Goal: Use online tool/utility: Utilize a website feature to perform a specific function

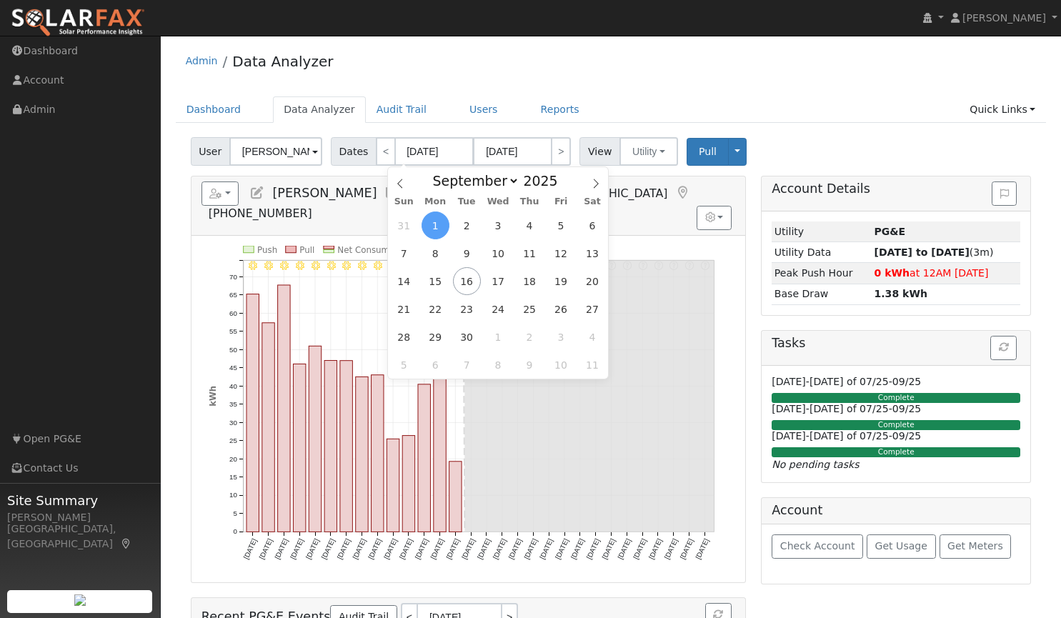
select select "8"
click at [797, 110] on ul "Dashboard Data Analyzer Audit Trail Users Reports Quick Links Quick Add Quick C…" at bounding box center [611, 109] width 871 height 26
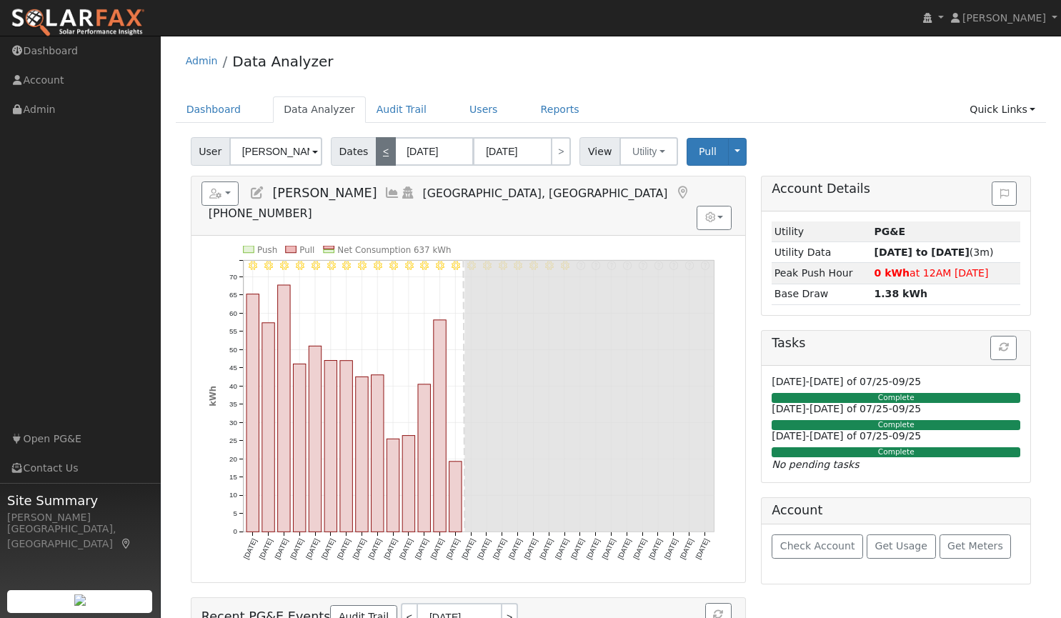
click at [383, 155] on link "<" at bounding box center [386, 151] width 20 height 29
type input "08/01/2025"
type input "08/31/2025"
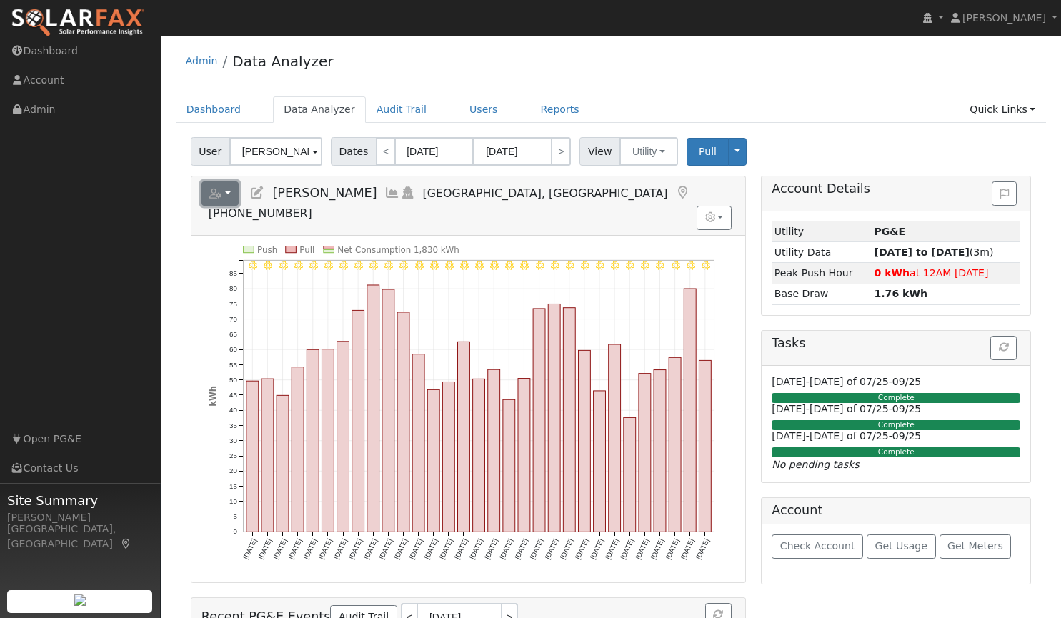
click at [226, 189] on button "button" at bounding box center [220, 193] width 38 height 24
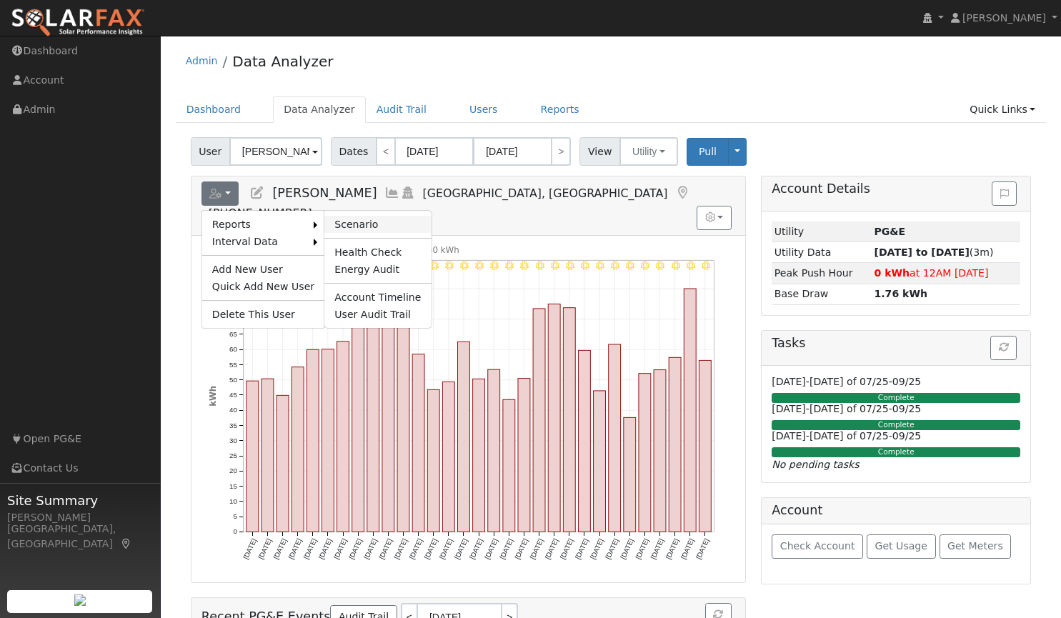
click at [344, 221] on link "Scenario" at bounding box center [377, 224] width 106 height 17
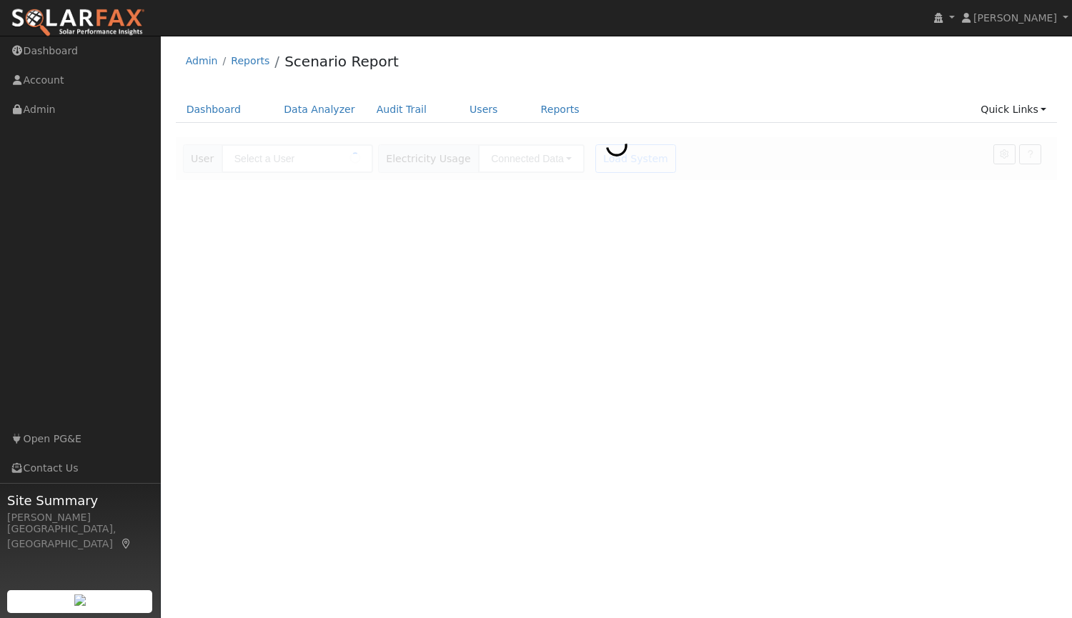
type input "[PERSON_NAME]"
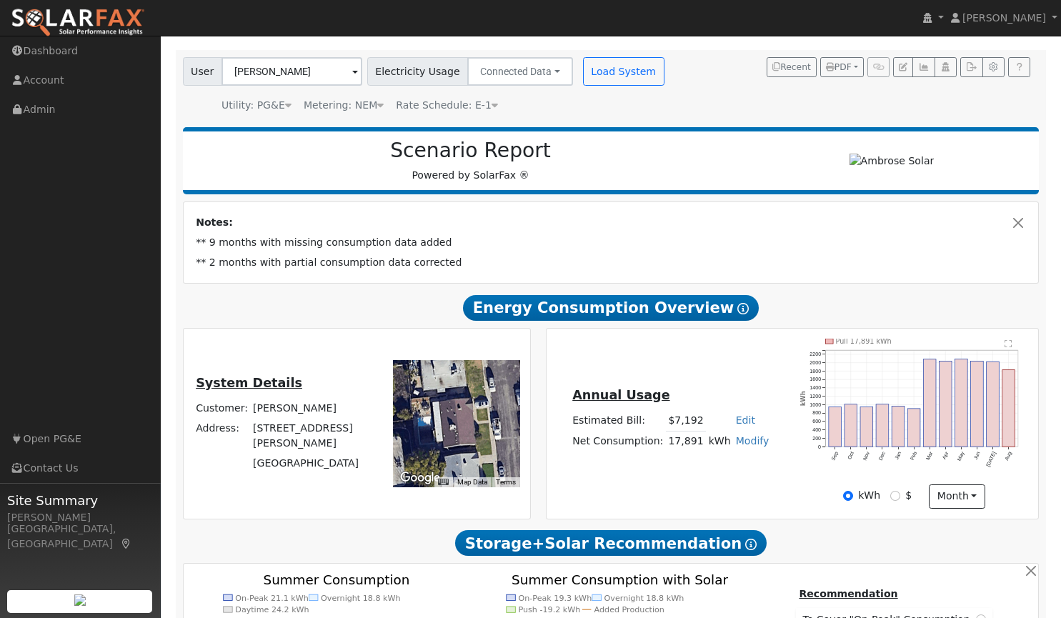
scroll to position [88, 0]
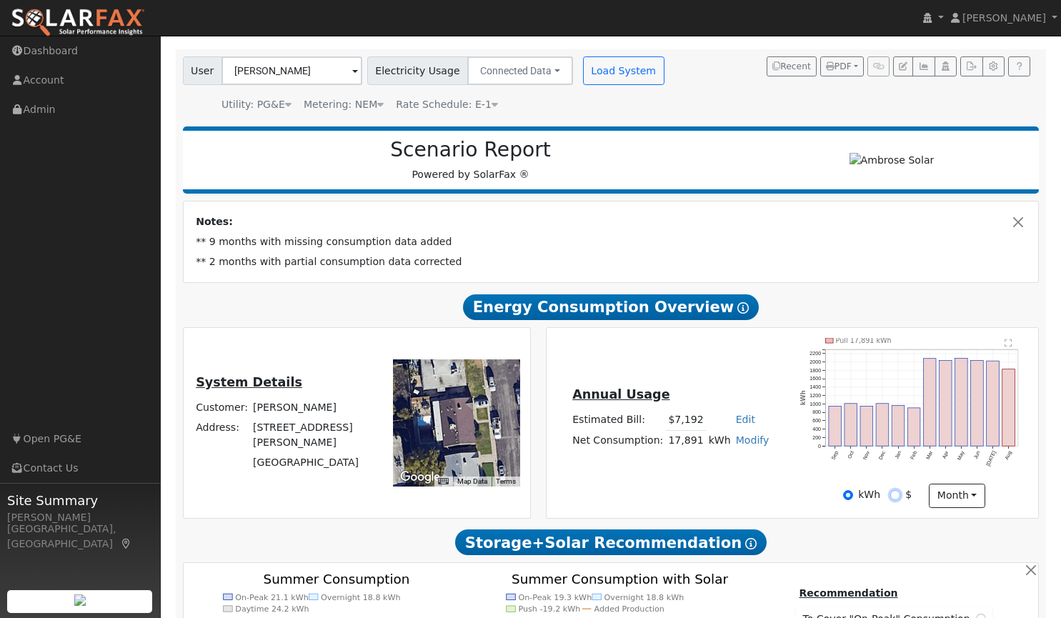
click at [894, 495] on input "$" at bounding box center [895, 495] width 10 height 10
radio input "true"
radio input "false"
